Goal: Navigation & Orientation: Find specific page/section

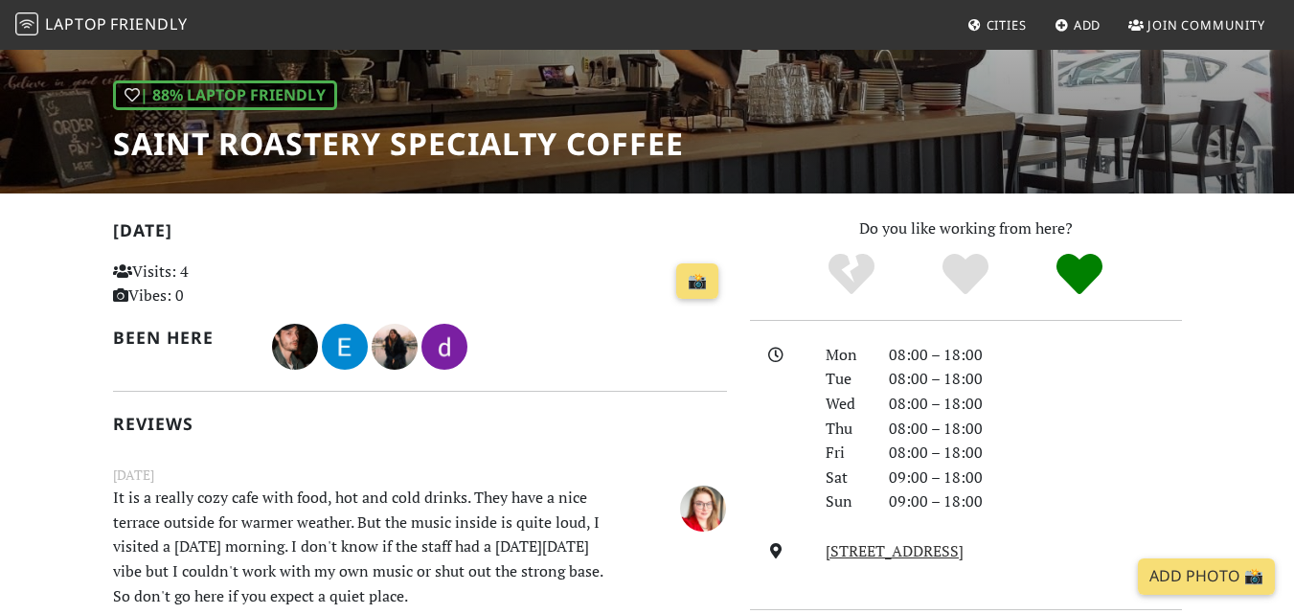
scroll to position [287, 0]
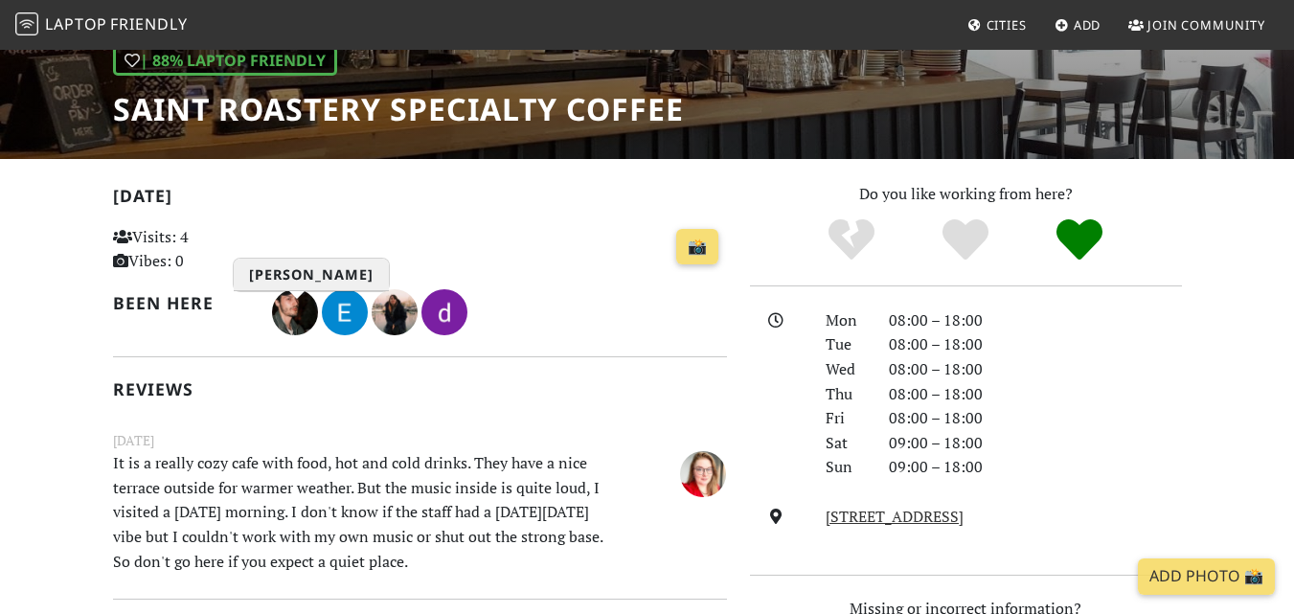
click at [301, 315] on img "Calin Radu" at bounding box center [295, 312] width 46 height 46
click at [307, 303] on img "Calin Radu" at bounding box center [295, 312] width 46 height 46
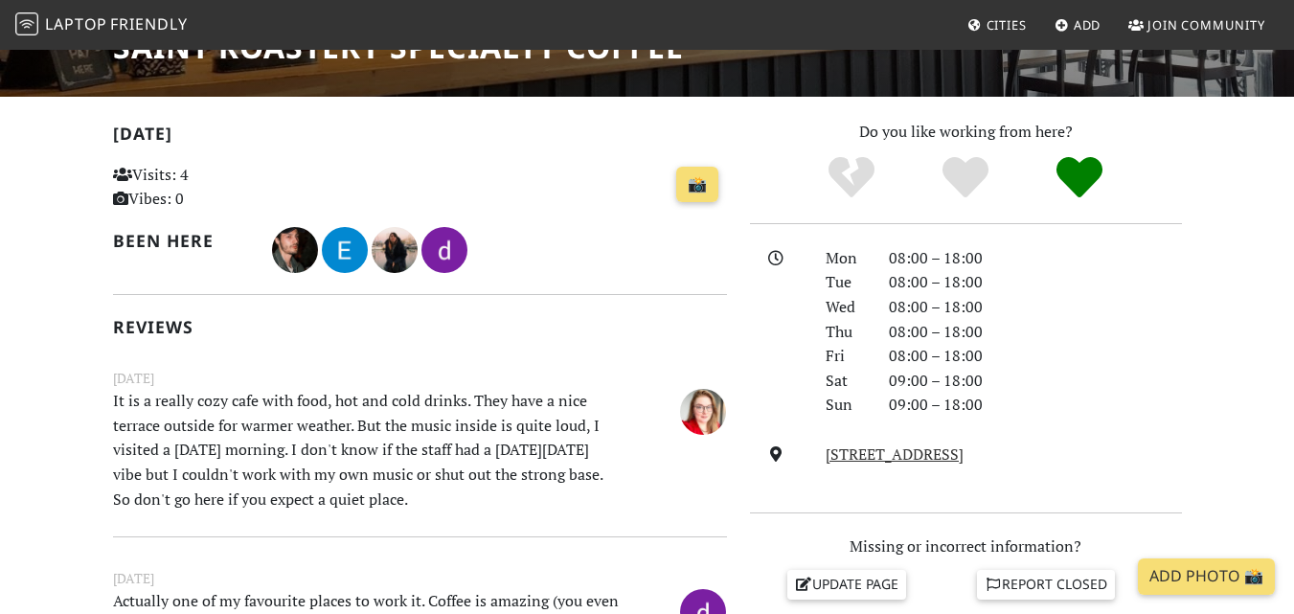
scroll to position [383, 0]
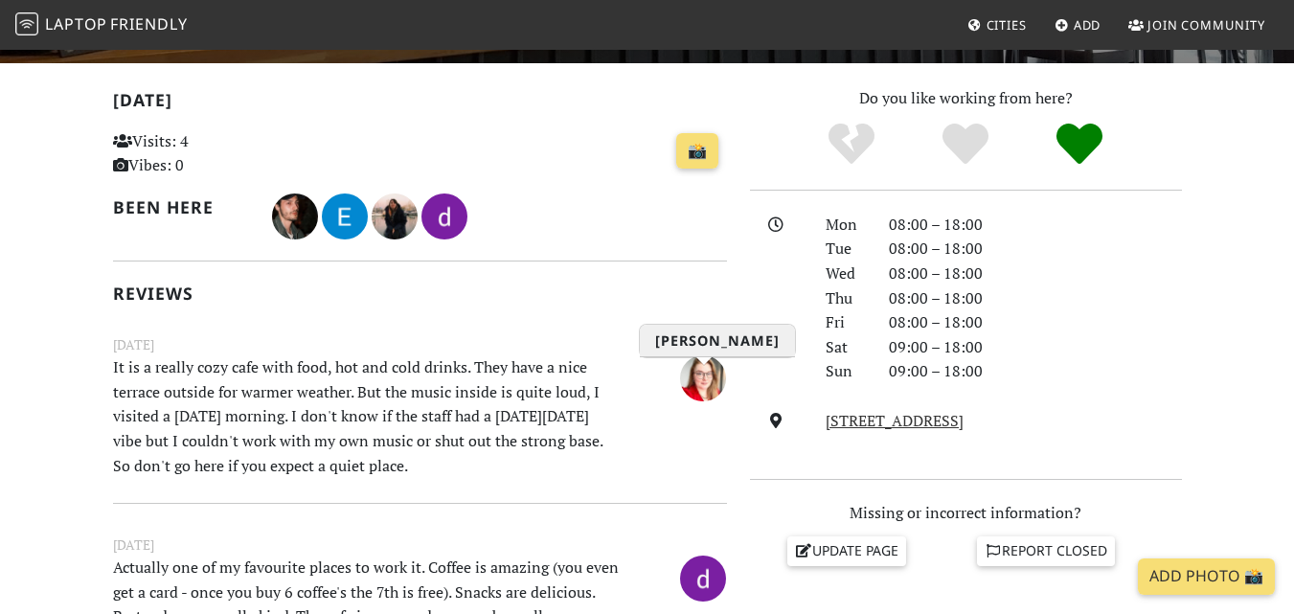
click at [703, 384] on img "Siri Edgren" at bounding box center [703, 378] width 46 height 46
click at [701, 388] on img "Siri Edgren" at bounding box center [703, 378] width 46 height 46
click at [933, 427] on link "Strada Maltopol 26, Bucharest" at bounding box center [894, 420] width 138 height 21
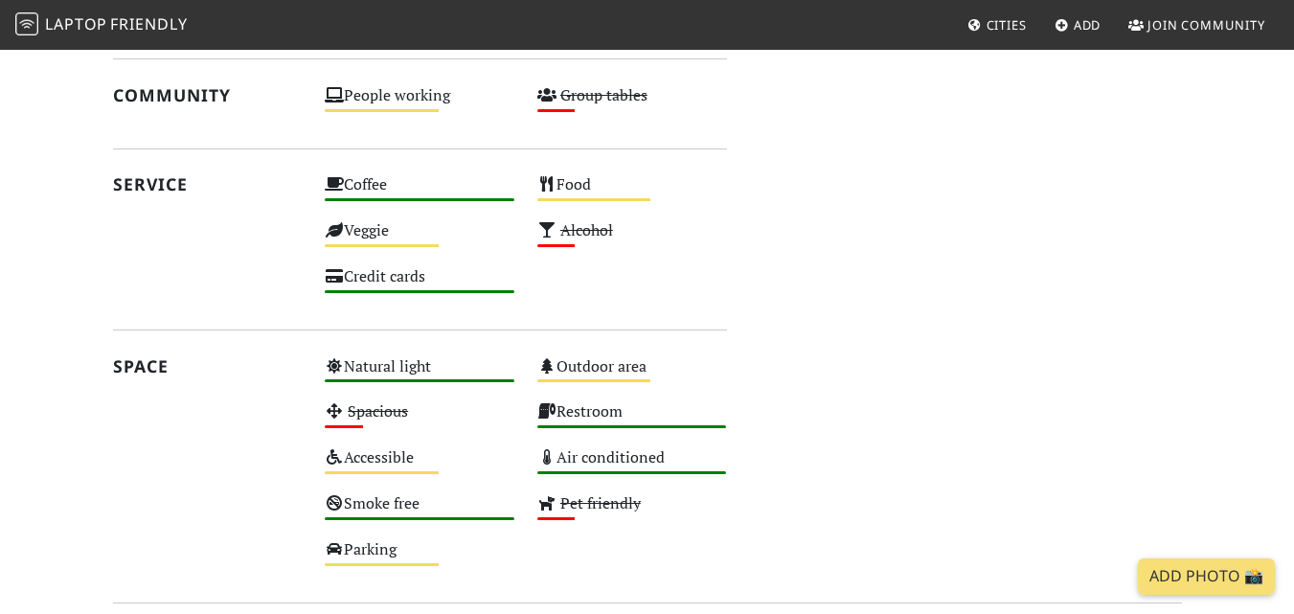
scroll to position [1329, 0]
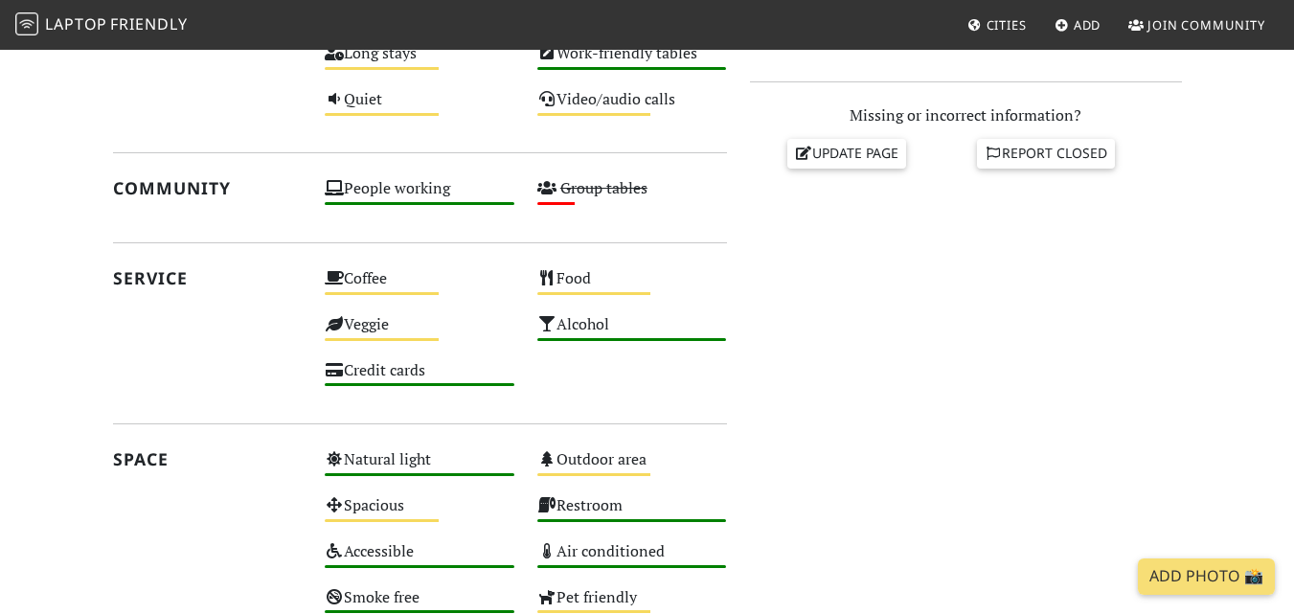
scroll to position [538, 0]
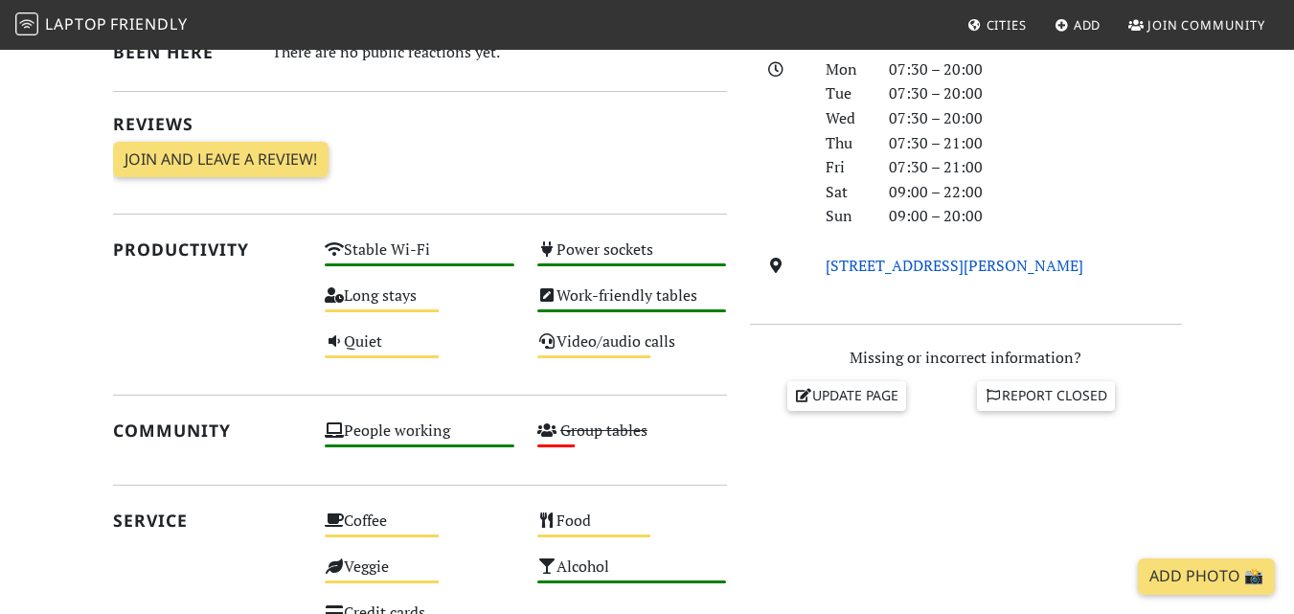
click at [967, 264] on link "[STREET_ADDRESS][PERSON_NAME]" at bounding box center [954, 265] width 258 height 21
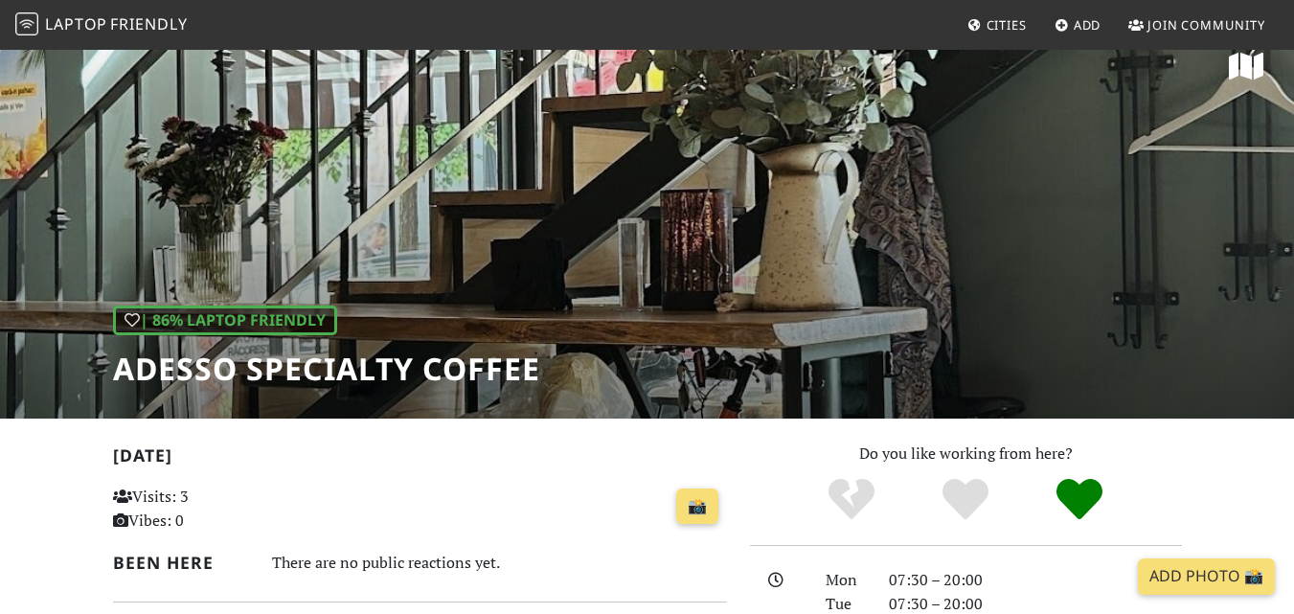
scroll to position [0, 0]
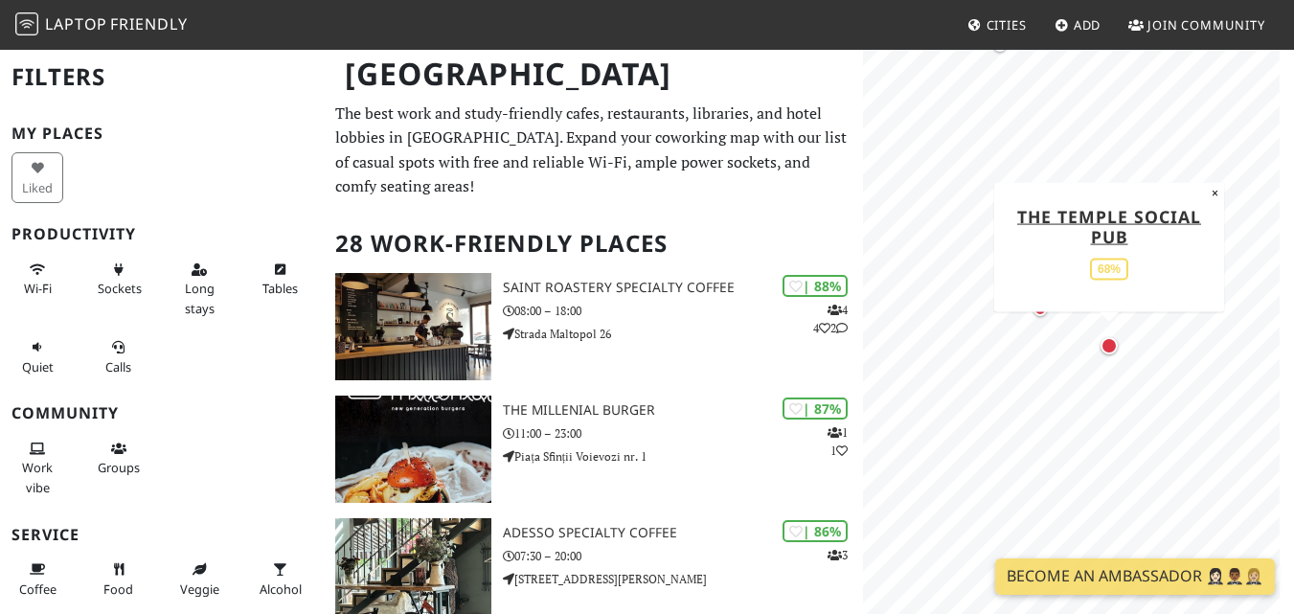
click at [1113, 348] on div "Map marker" at bounding box center [1108, 345] width 17 height 17
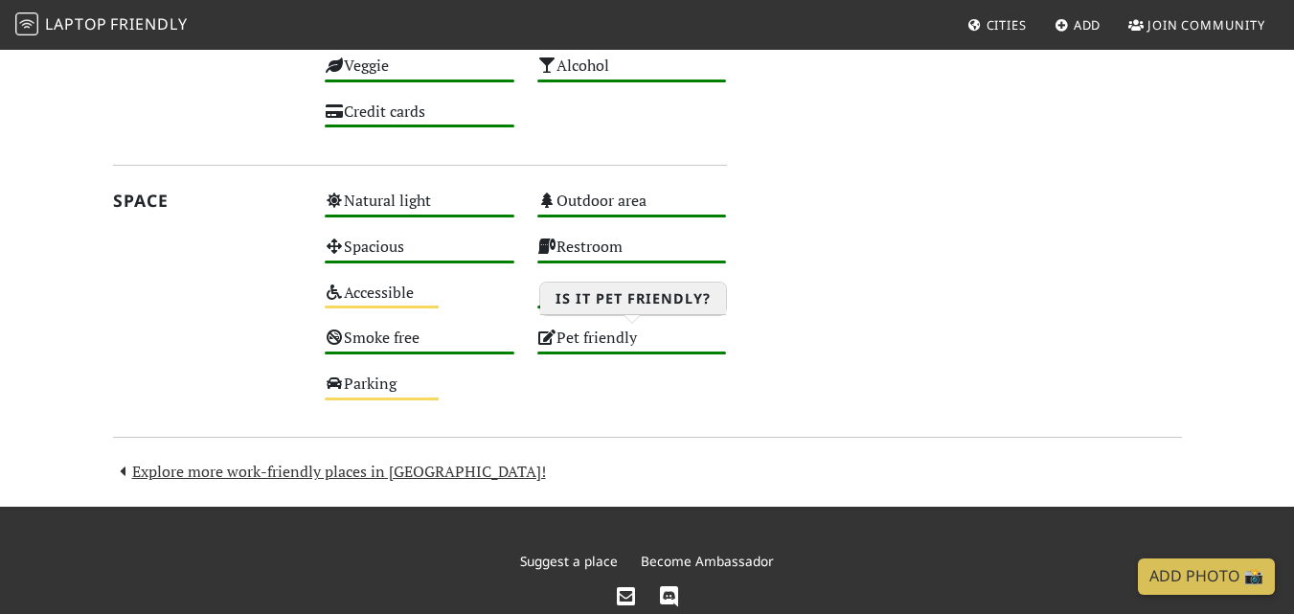
scroll to position [1127, 0]
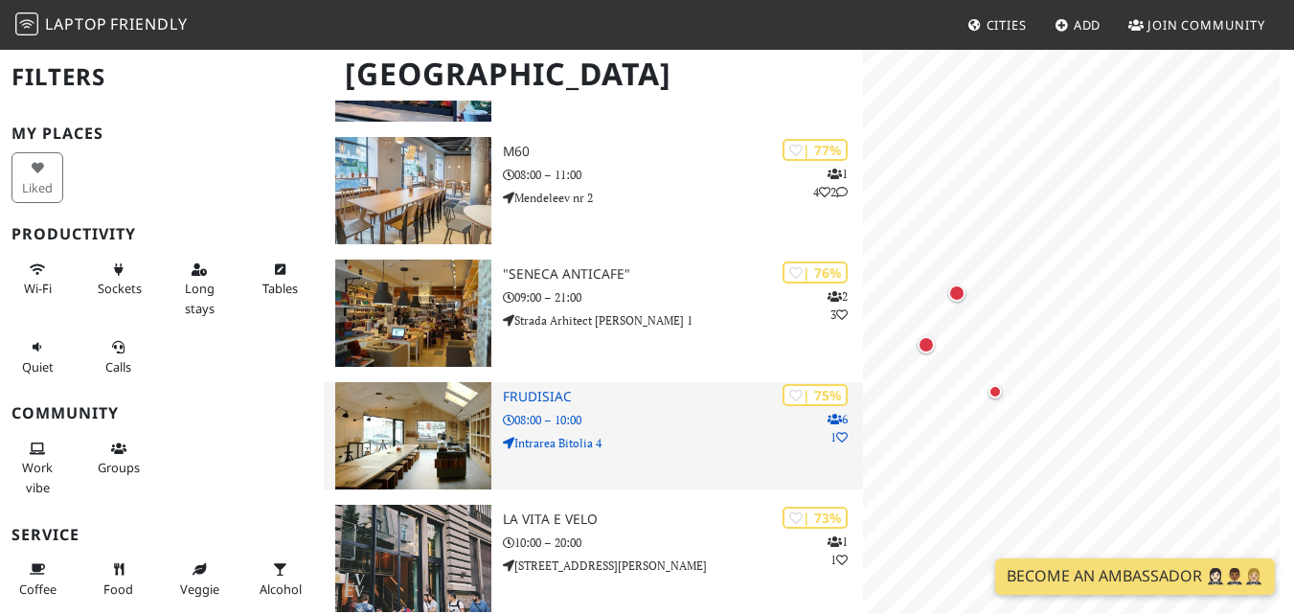
scroll to position [1149, 0]
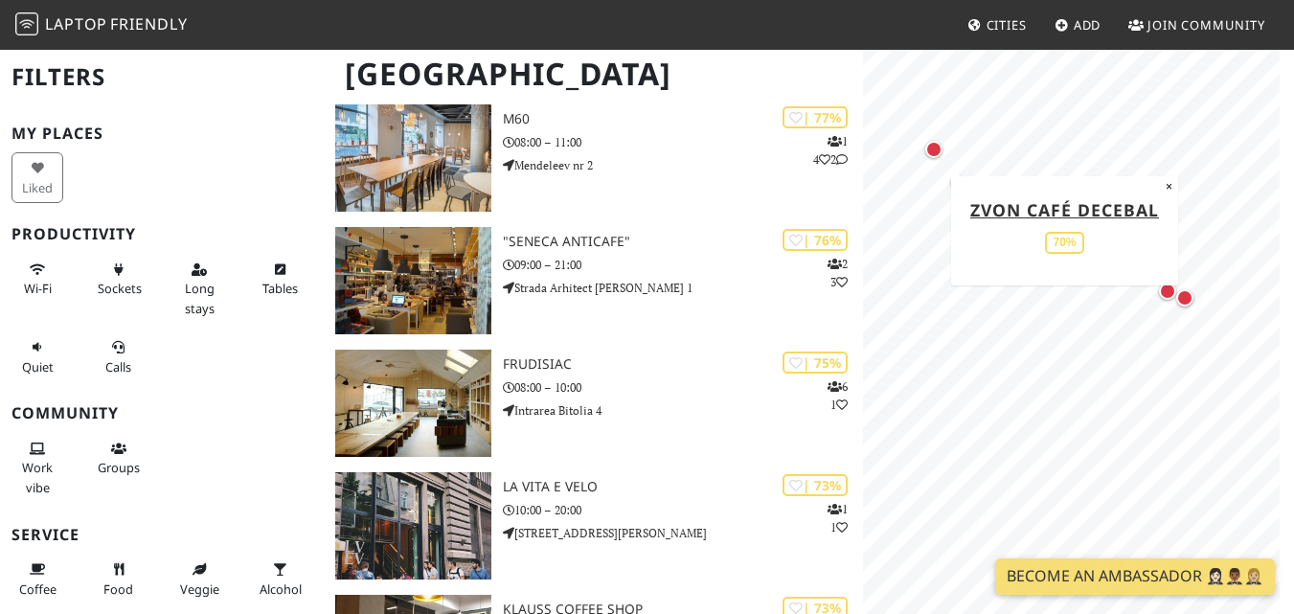
click at [938, 150] on div "Map marker" at bounding box center [933, 149] width 17 height 17
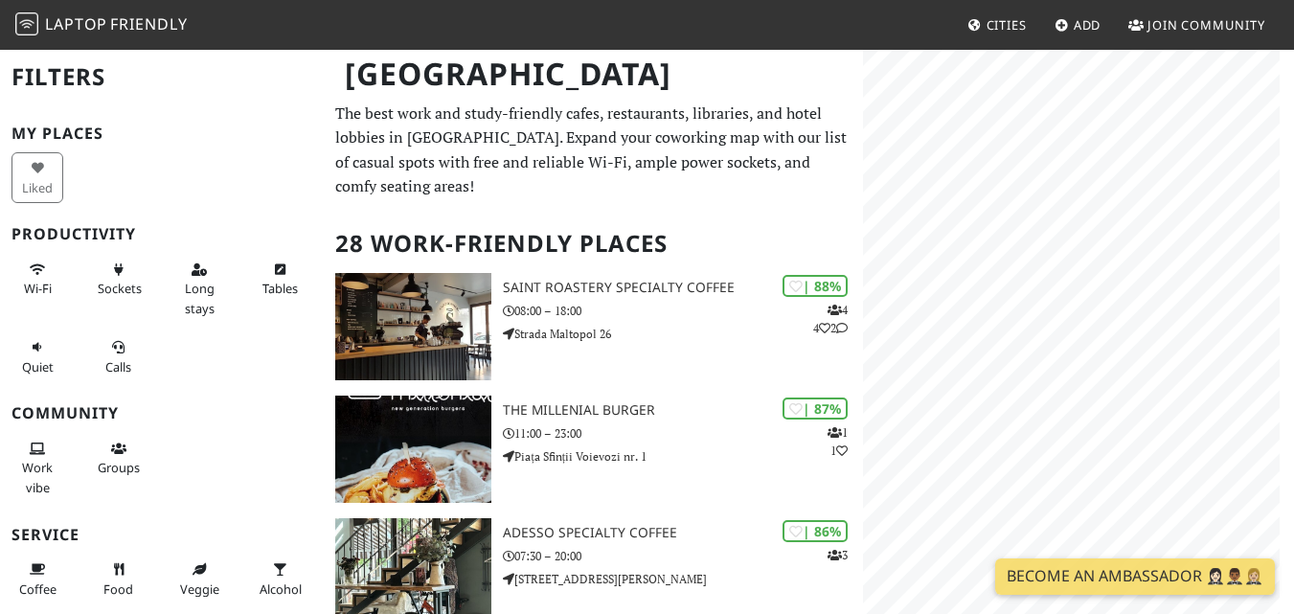
scroll to position [1149, 0]
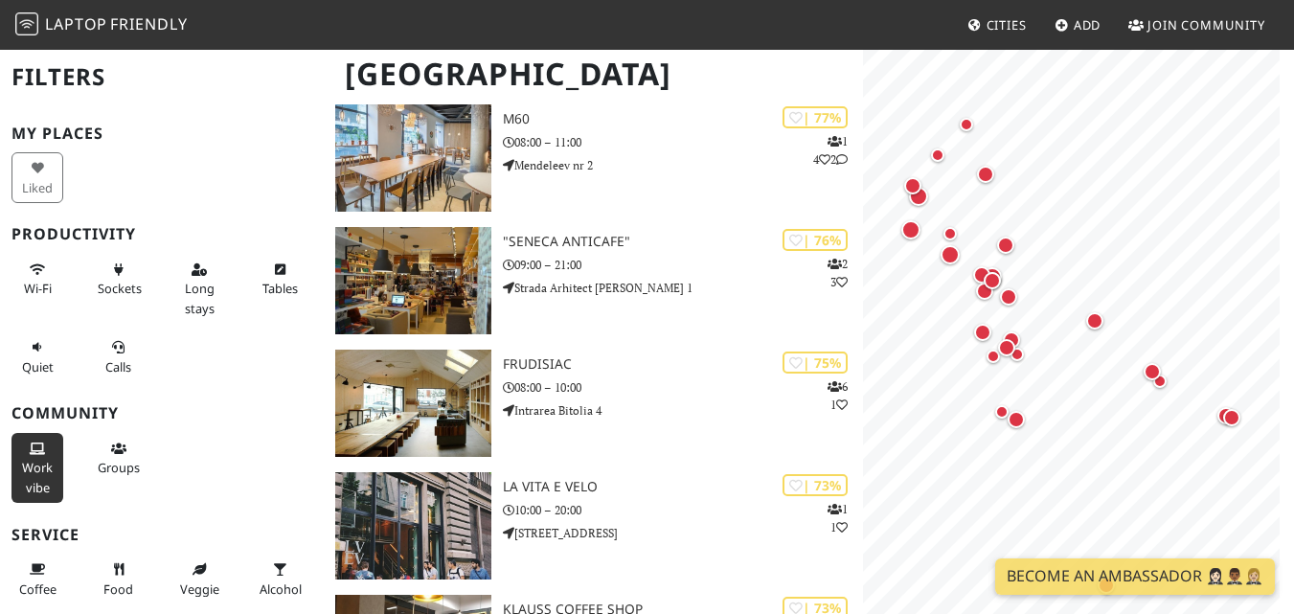
click at [42, 462] on span "Work vibe" at bounding box center [37, 477] width 31 height 36
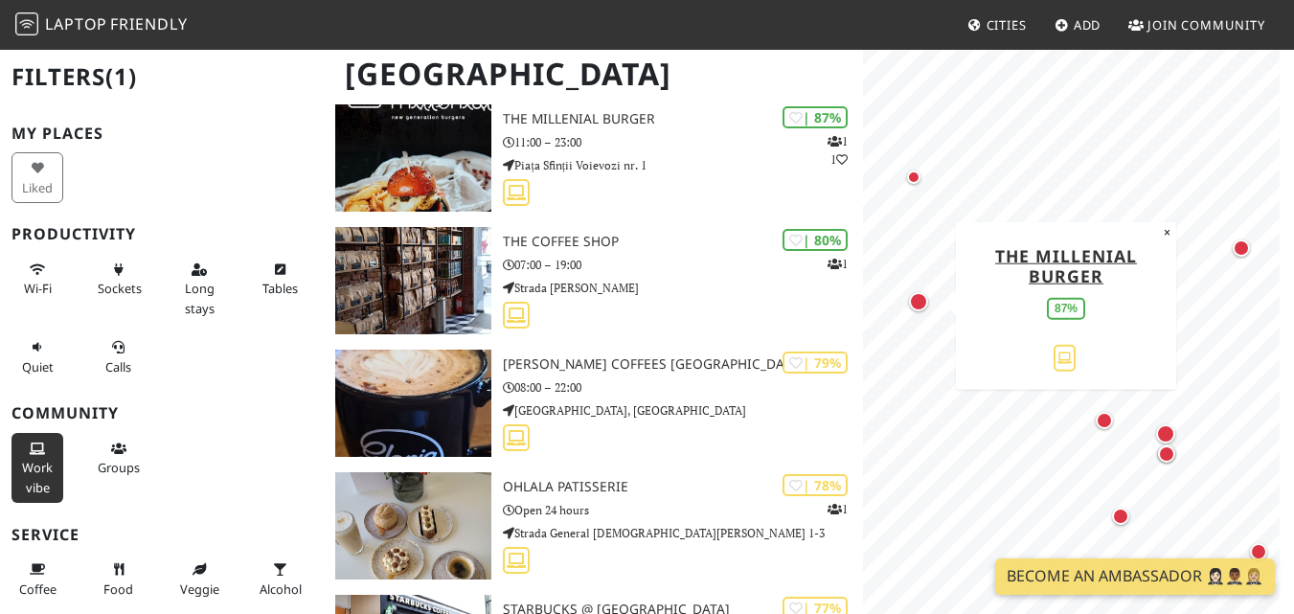
click at [924, 300] on div "Map marker" at bounding box center [918, 301] width 19 height 19
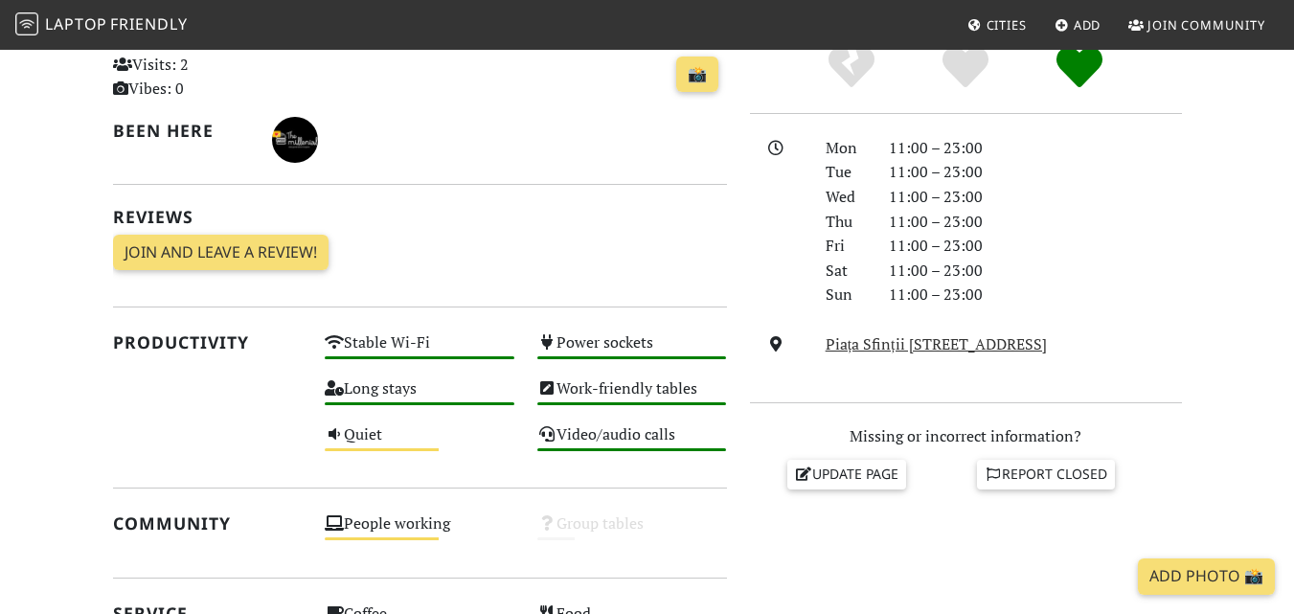
scroll to position [479, 0]
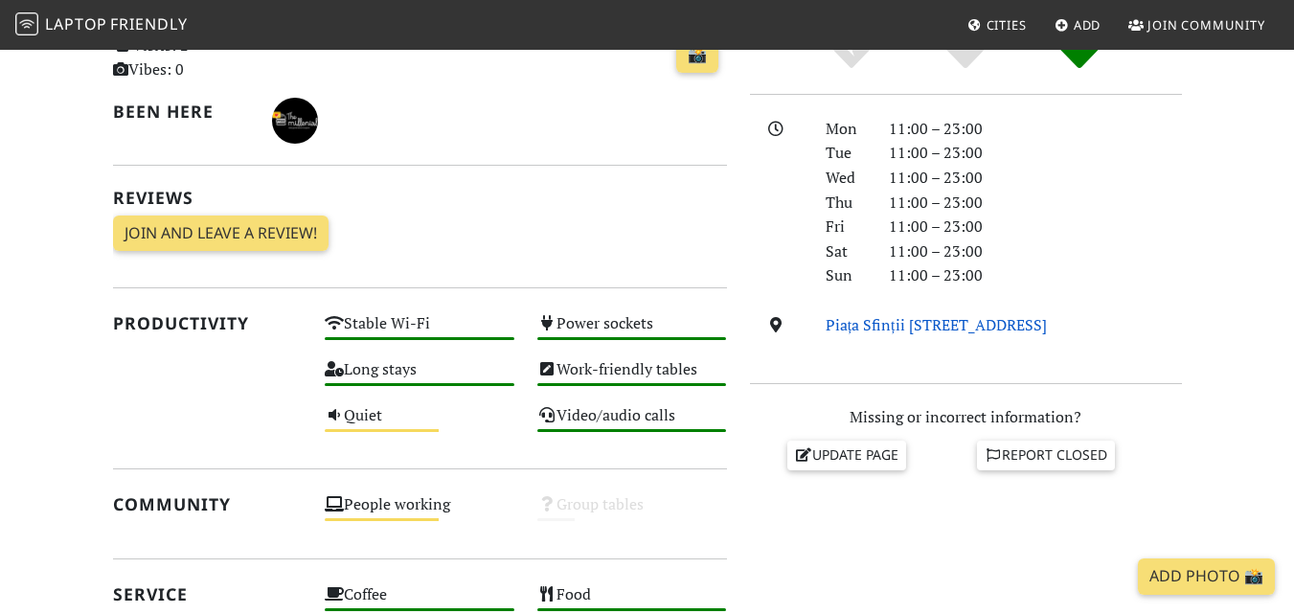
click at [924, 328] on link "Piața Sfinții [STREET_ADDRESS]" at bounding box center [935, 324] width 221 height 21
